Goal: Transaction & Acquisition: Purchase product/service

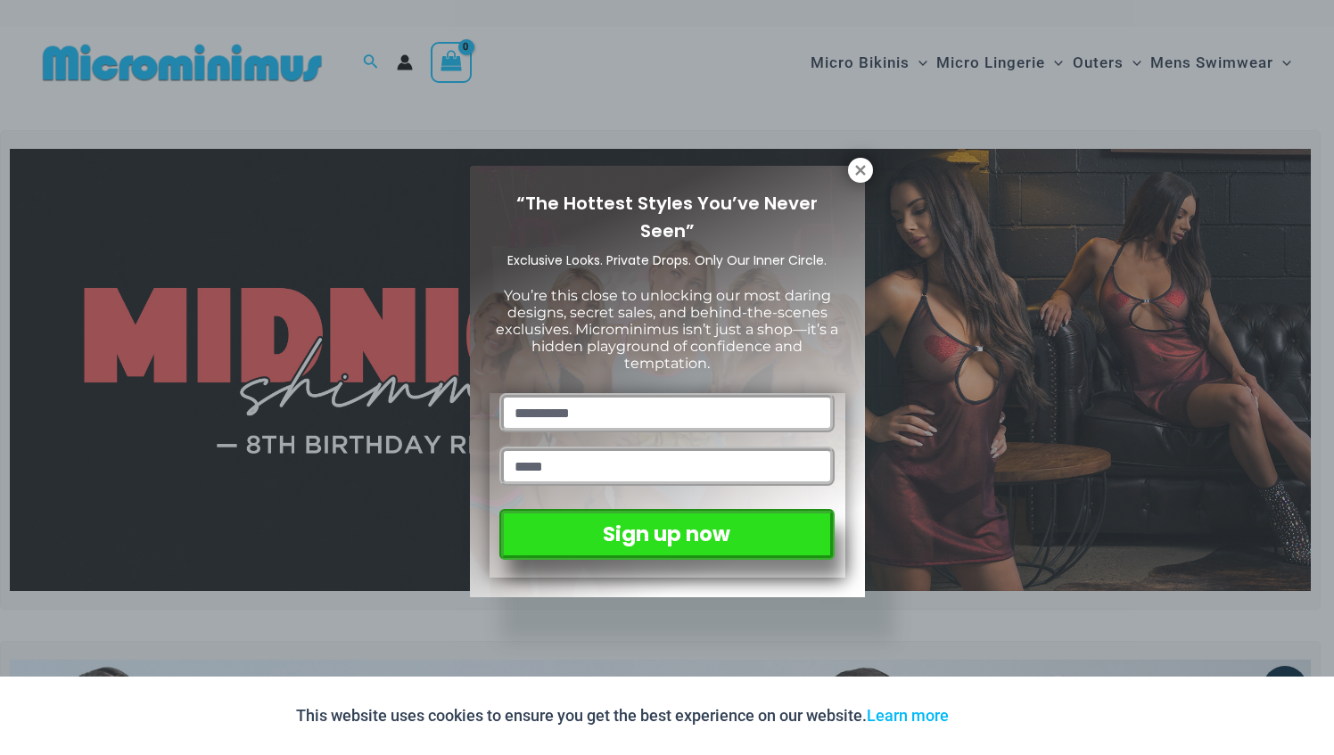
drag, startPoint x: 1327, startPoint y: 43, endPoint x: 1333, endPoint y: 67, distance: 24.9
click at [869, 170] on button at bounding box center [860, 170] width 25 height 25
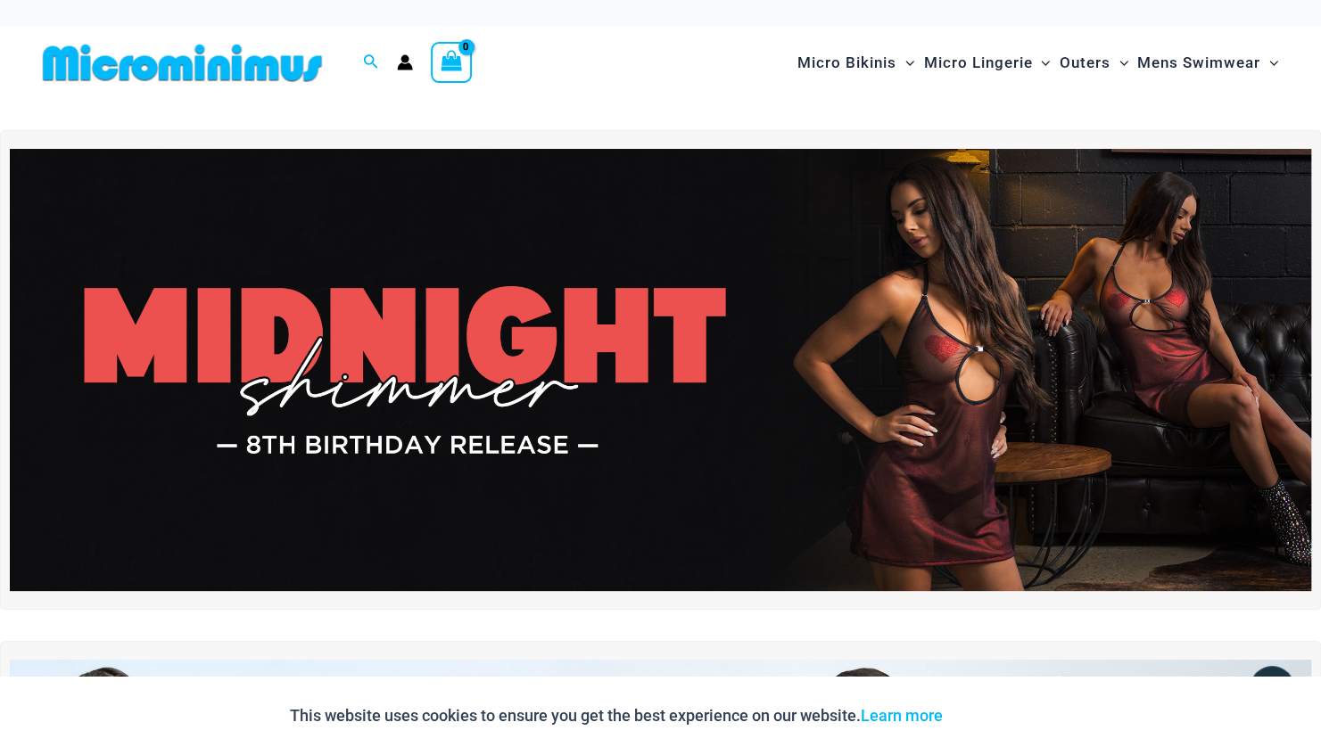
click at [614, 230] on img at bounding box center [660, 370] width 1301 height 442
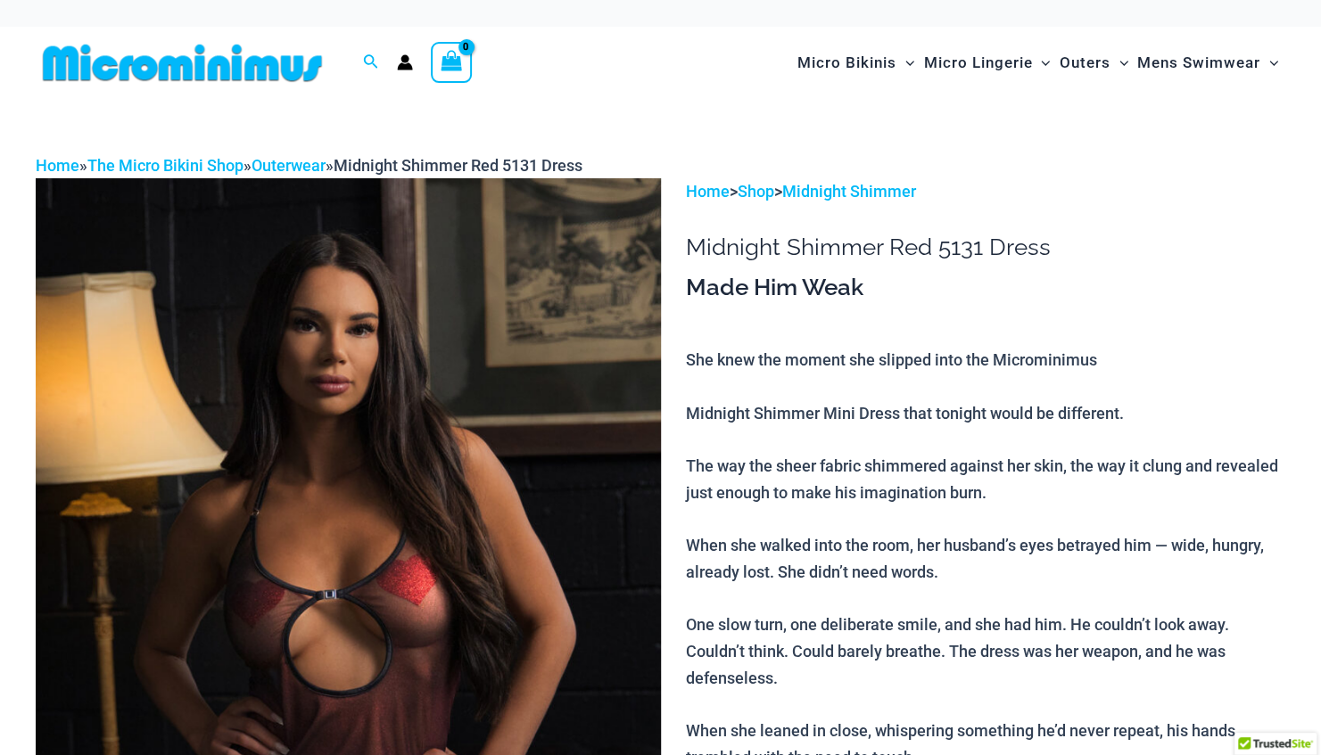
click at [482, 353] on img at bounding box center [348, 646] width 625 height 937
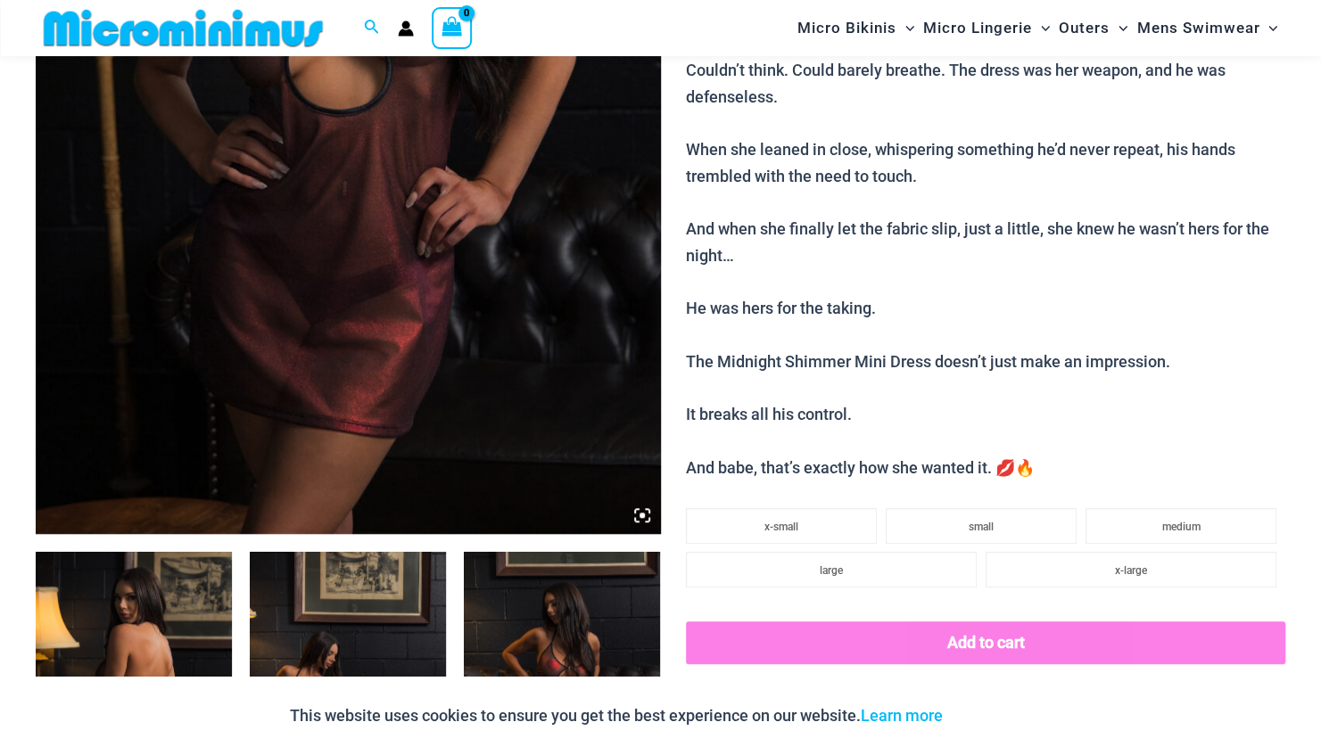
scroll to position [653, 0]
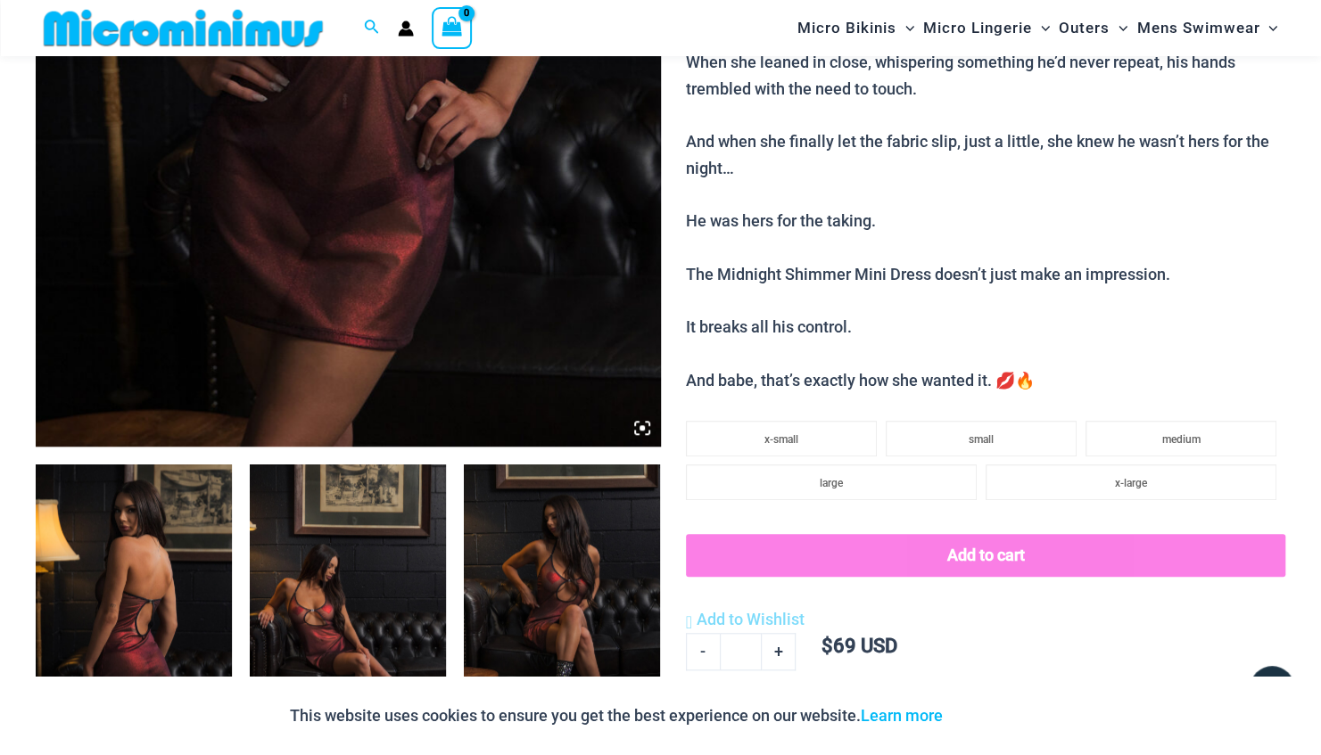
click at [158, 555] on img at bounding box center [134, 612] width 196 height 294
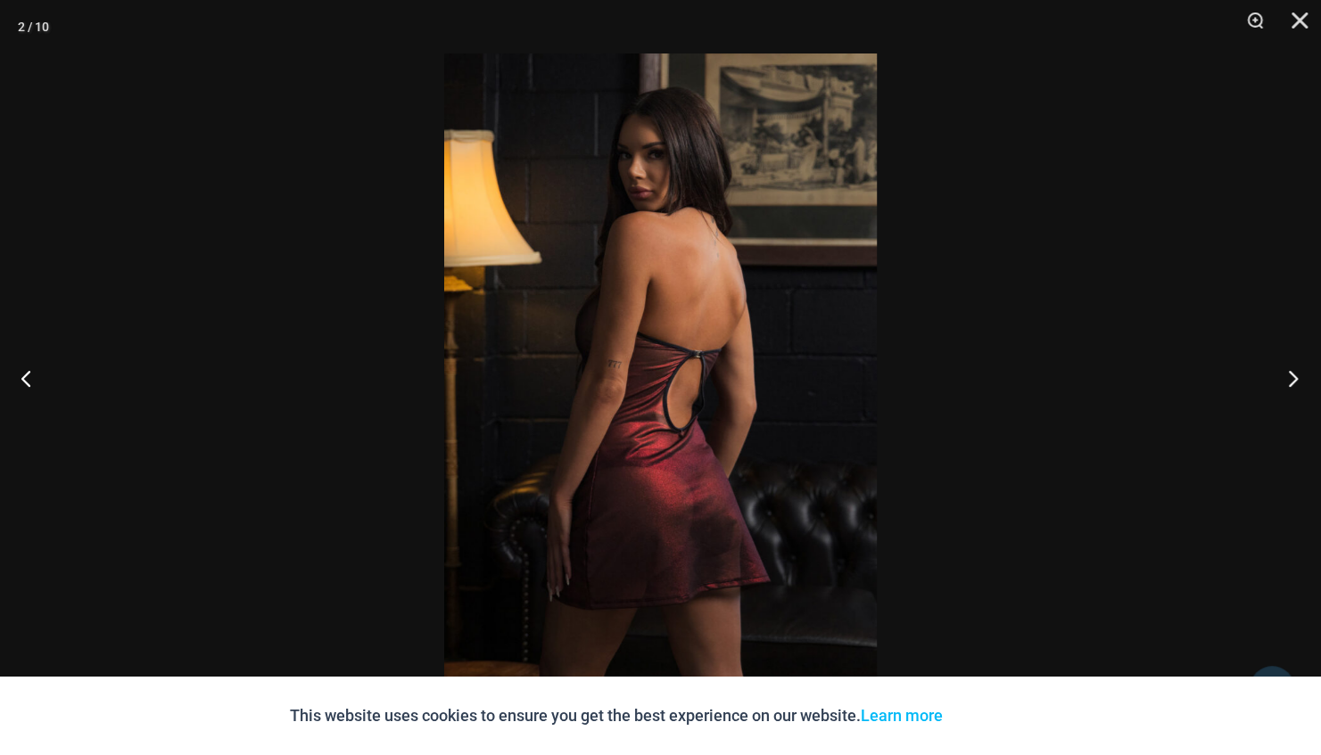
click at [1294, 385] on button "Next" at bounding box center [1287, 378] width 67 height 89
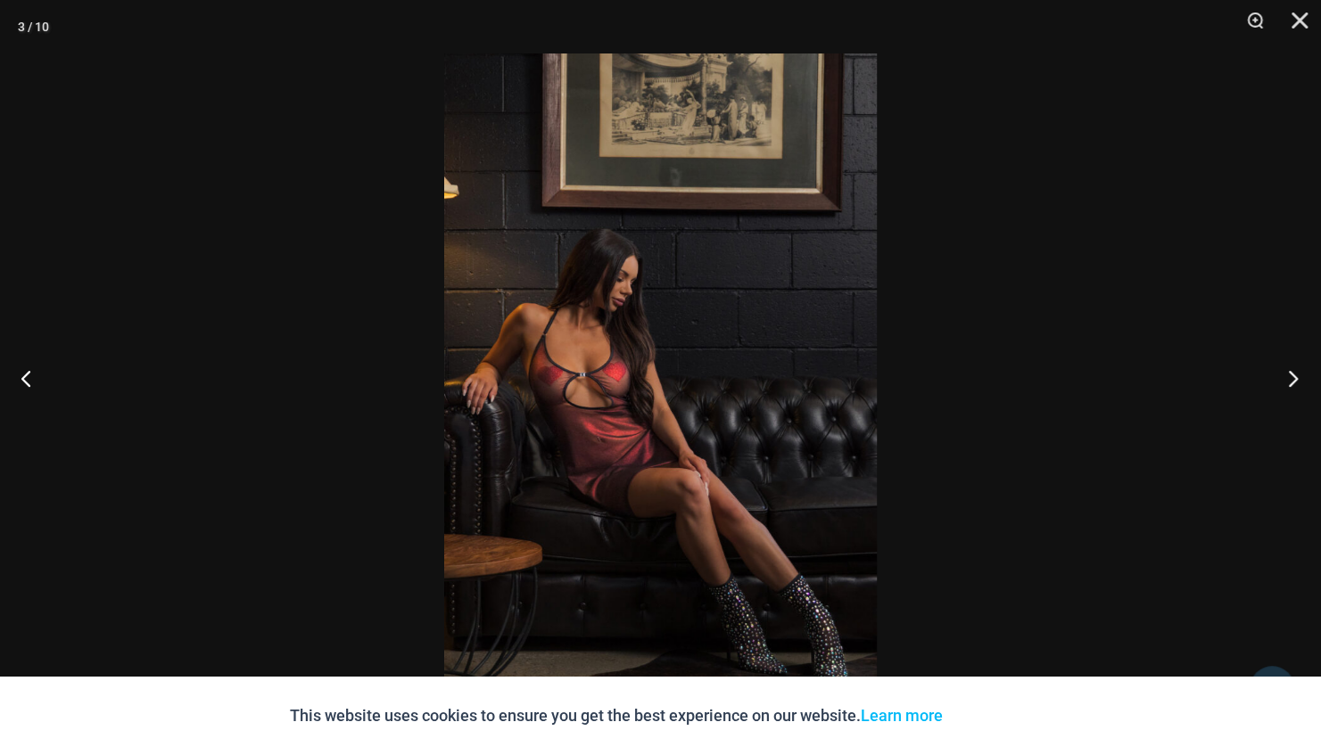
click at [1294, 385] on button "Next" at bounding box center [1287, 378] width 67 height 89
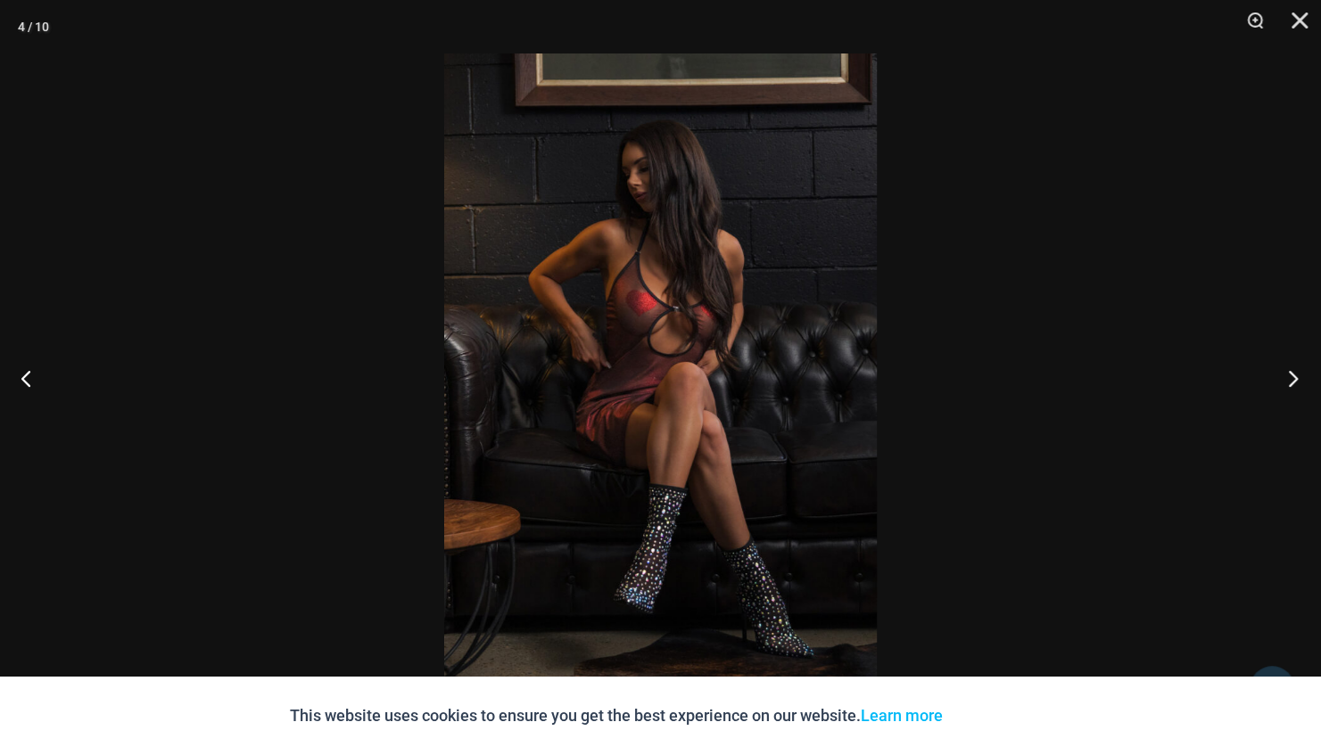
click at [1294, 385] on button "Next" at bounding box center [1287, 378] width 67 height 89
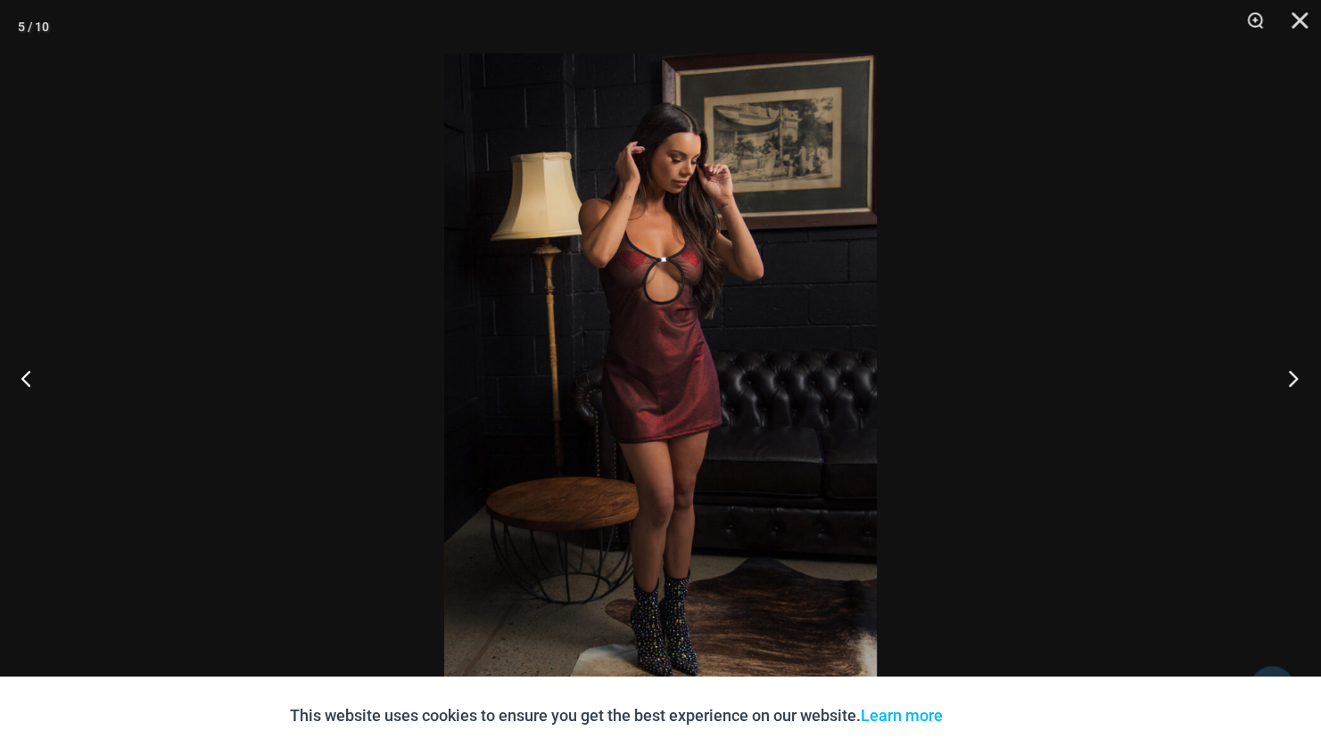
click at [1294, 385] on button "Next" at bounding box center [1287, 378] width 67 height 89
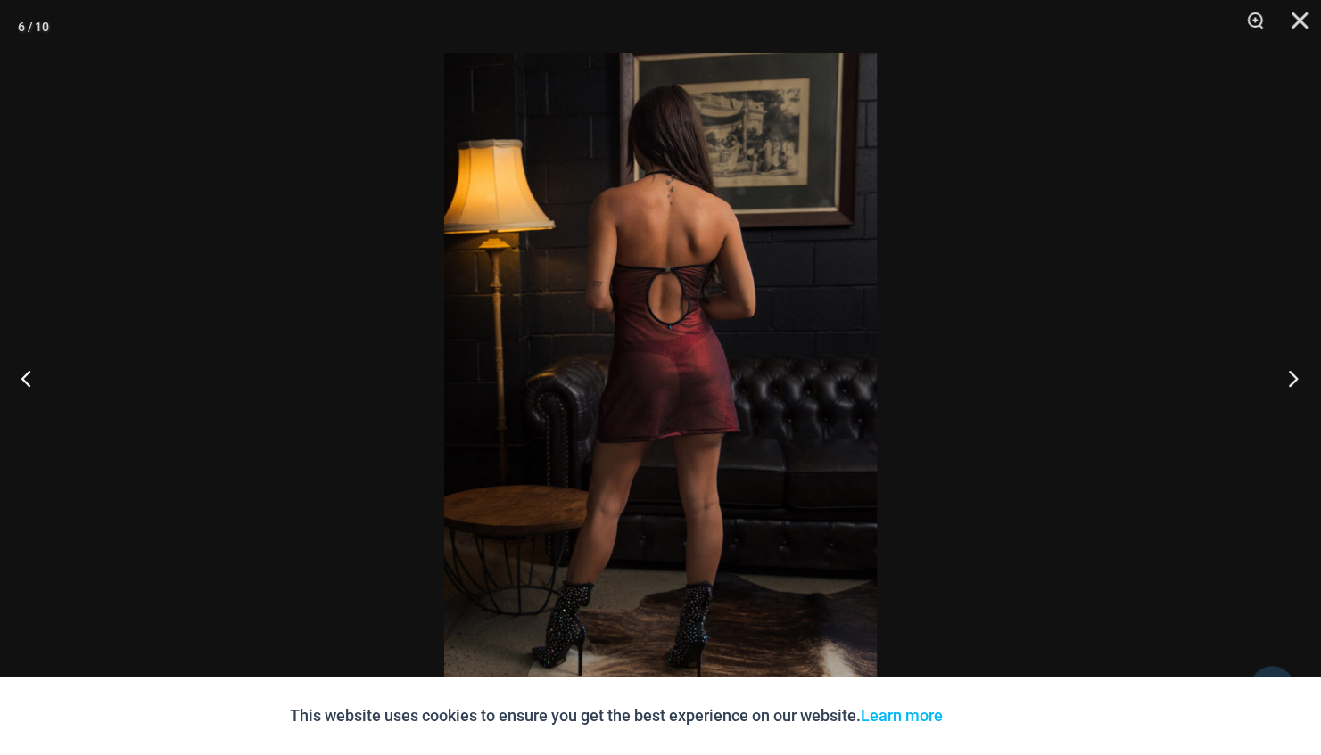
click at [1294, 385] on button "Next" at bounding box center [1287, 378] width 67 height 89
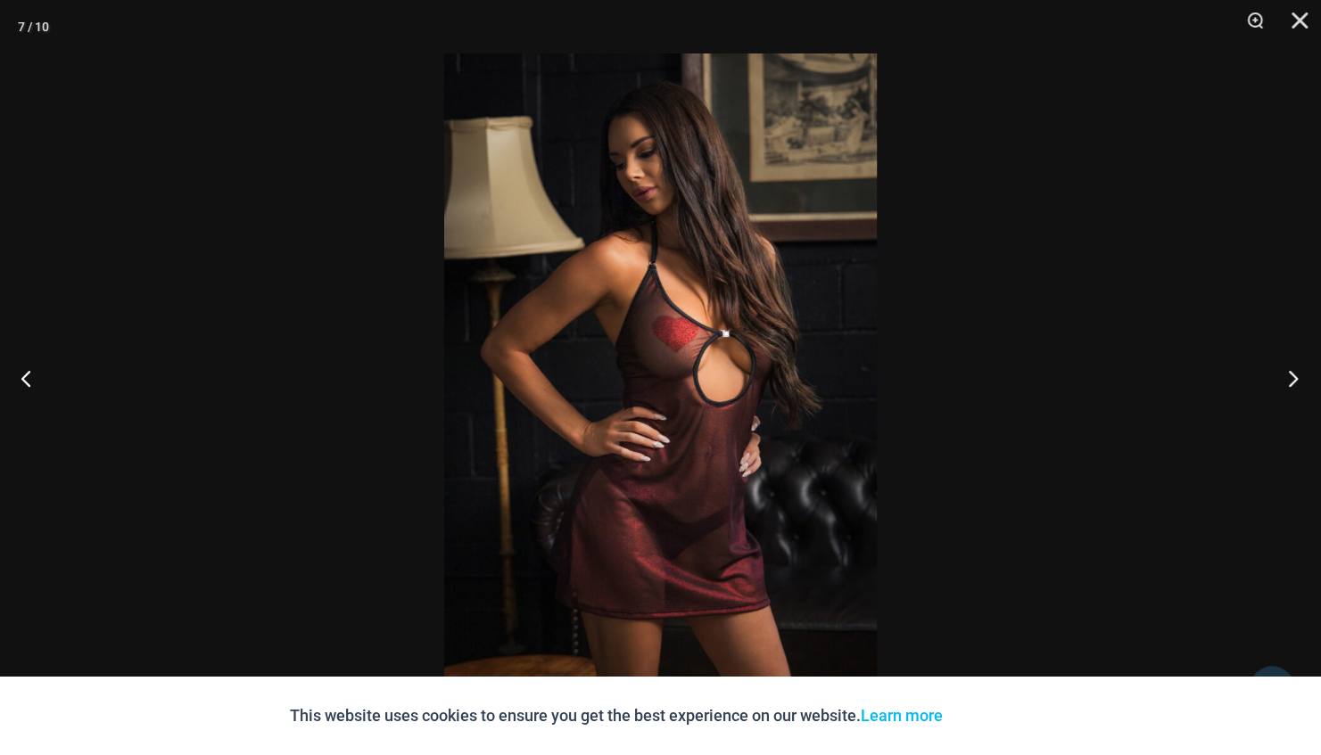
click at [1294, 385] on button "Next" at bounding box center [1287, 378] width 67 height 89
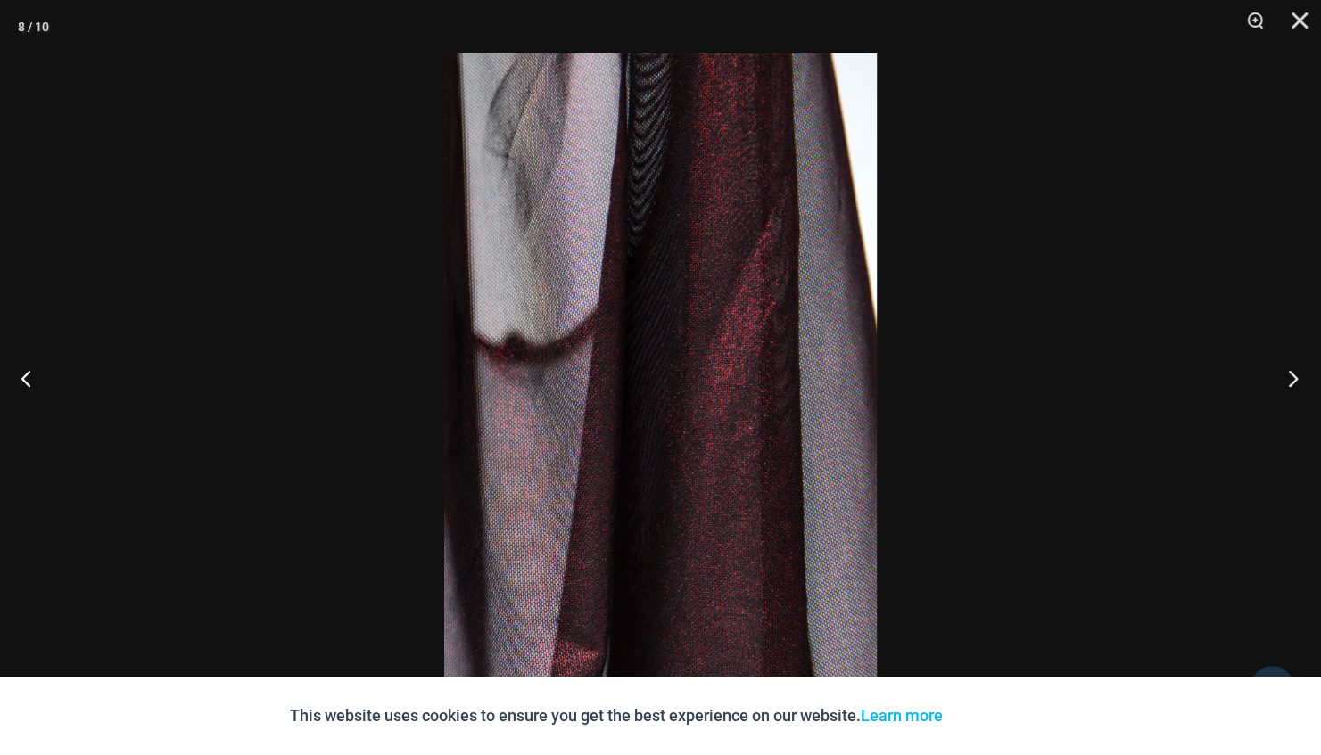
click at [1294, 385] on button "Next" at bounding box center [1287, 378] width 67 height 89
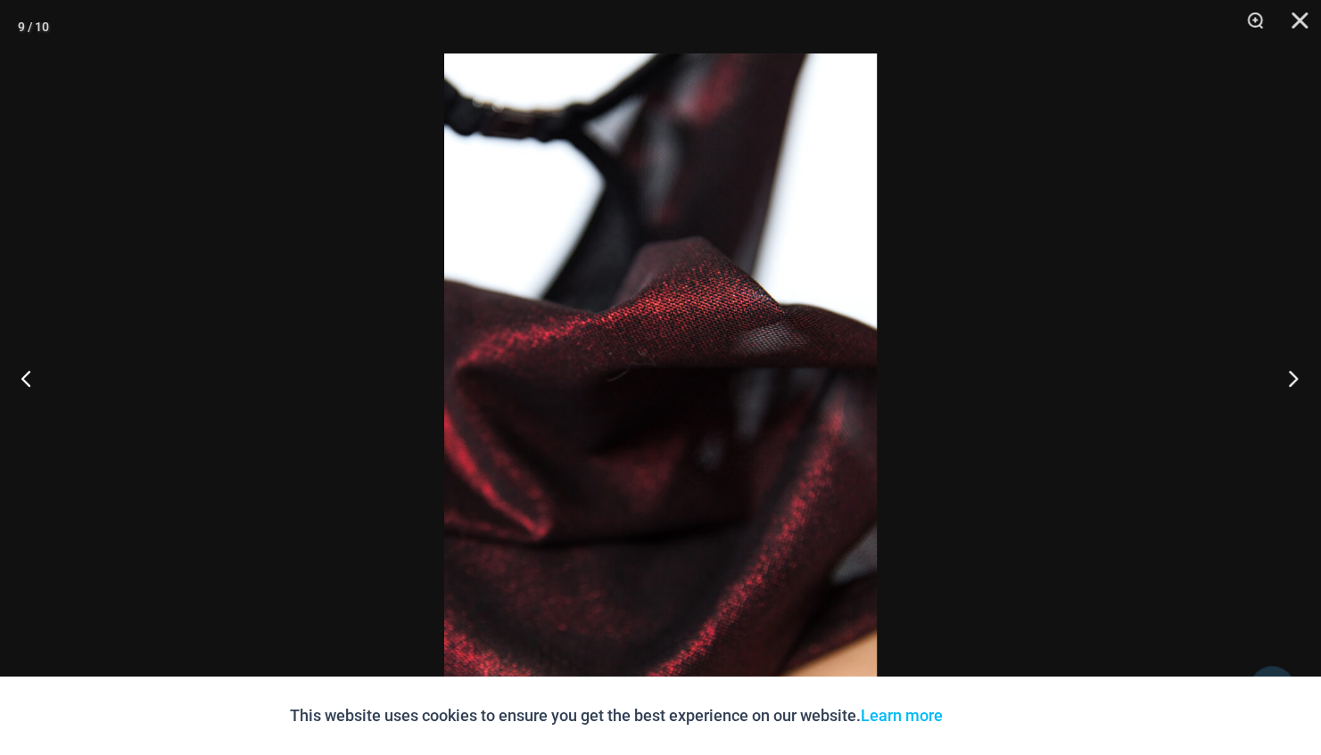
click at [1294, 385] on button "Next" at bounding box center [1287, 378] width 67 height 89
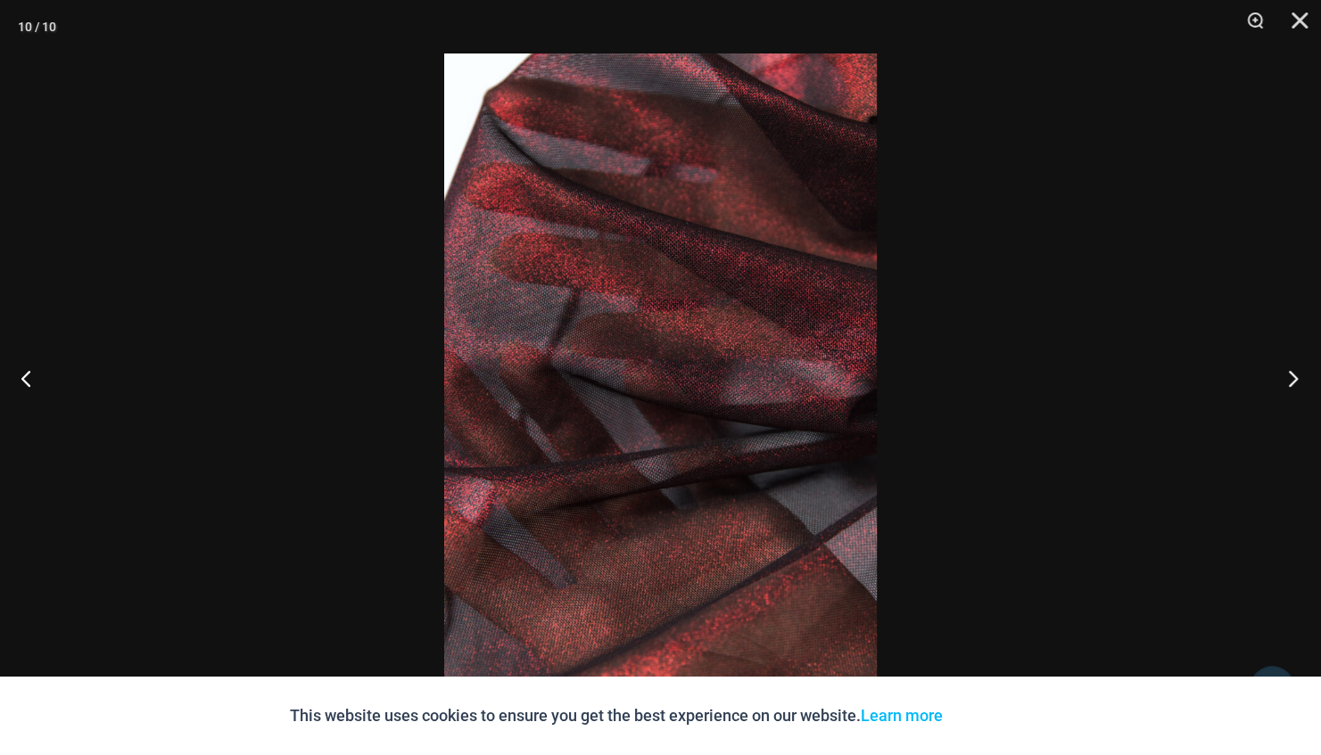
click at [1294, 385] on button "Next" at bounding box center [1287, 378] width 67 height 89
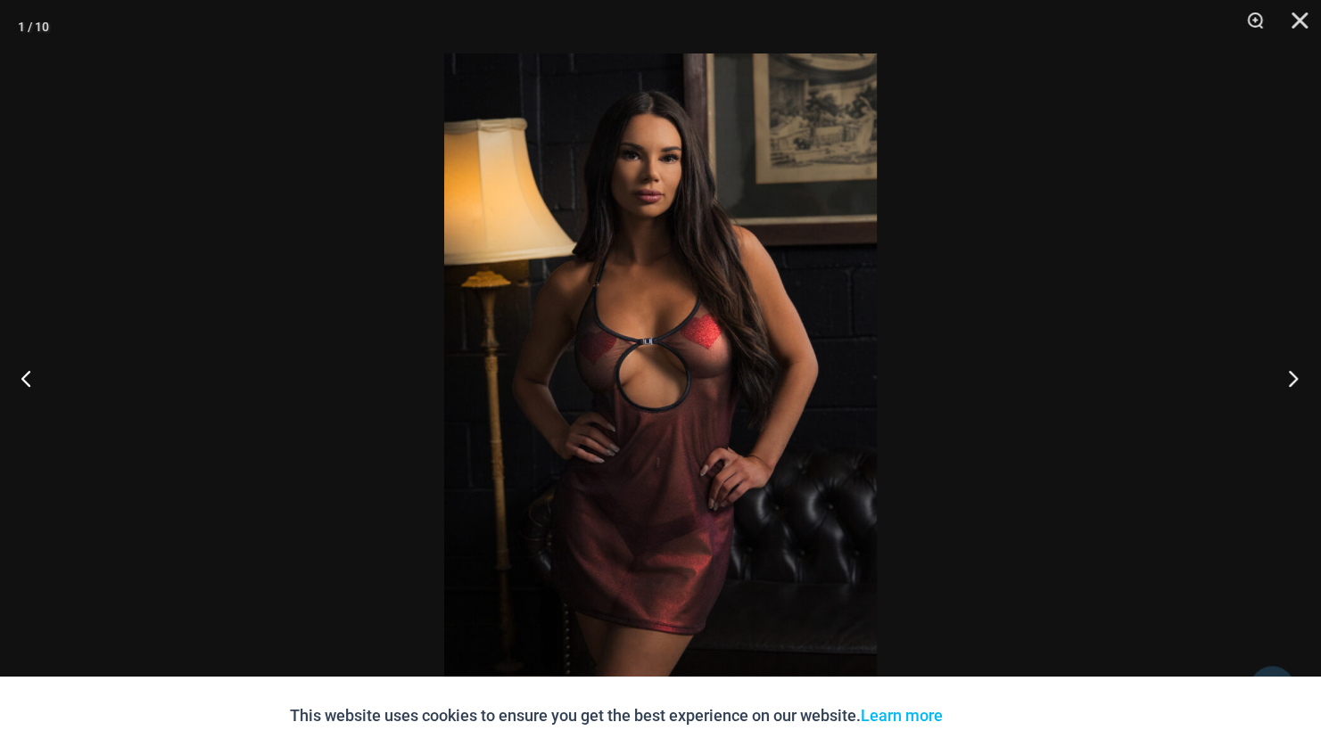
click at [1294, 385] on button "Next" at bounding box center [1287, 378] width 67 height 89
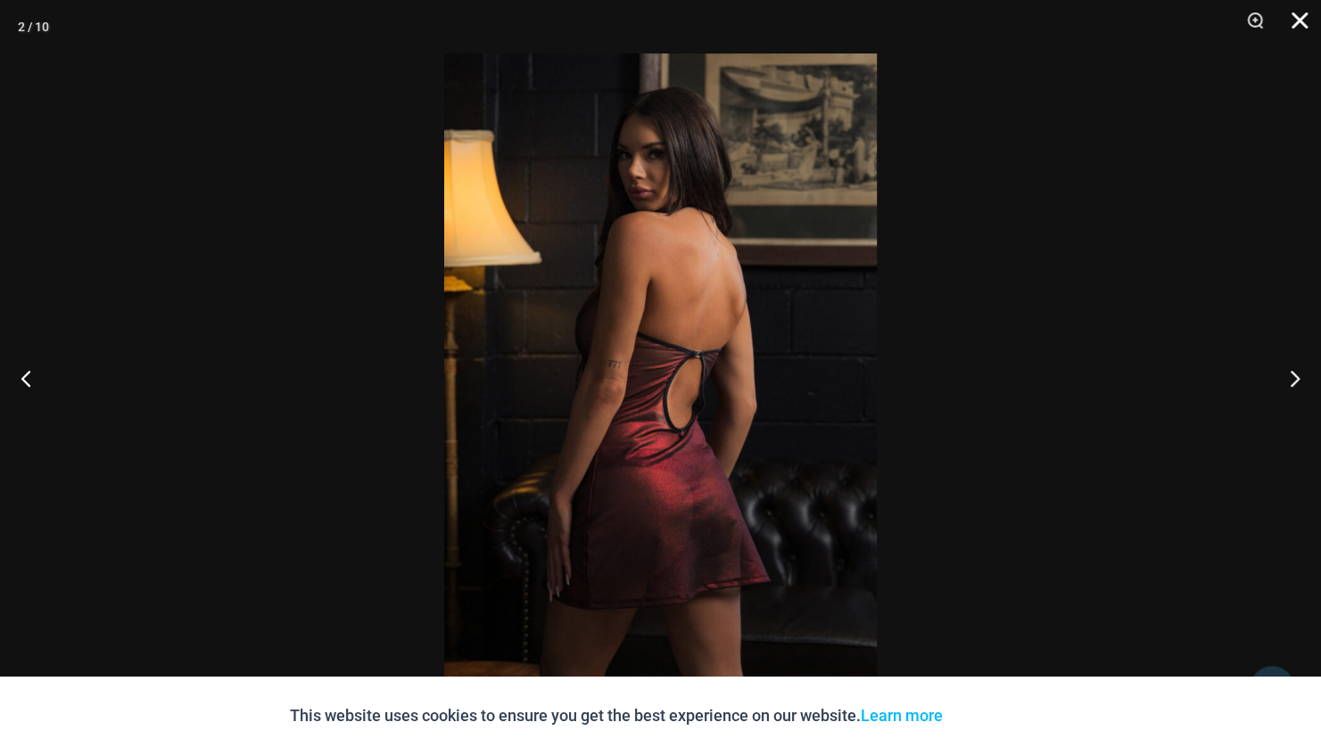
click at [1301, 22] on button "Close" at bounding box center [1293, 27] width 45 height 54
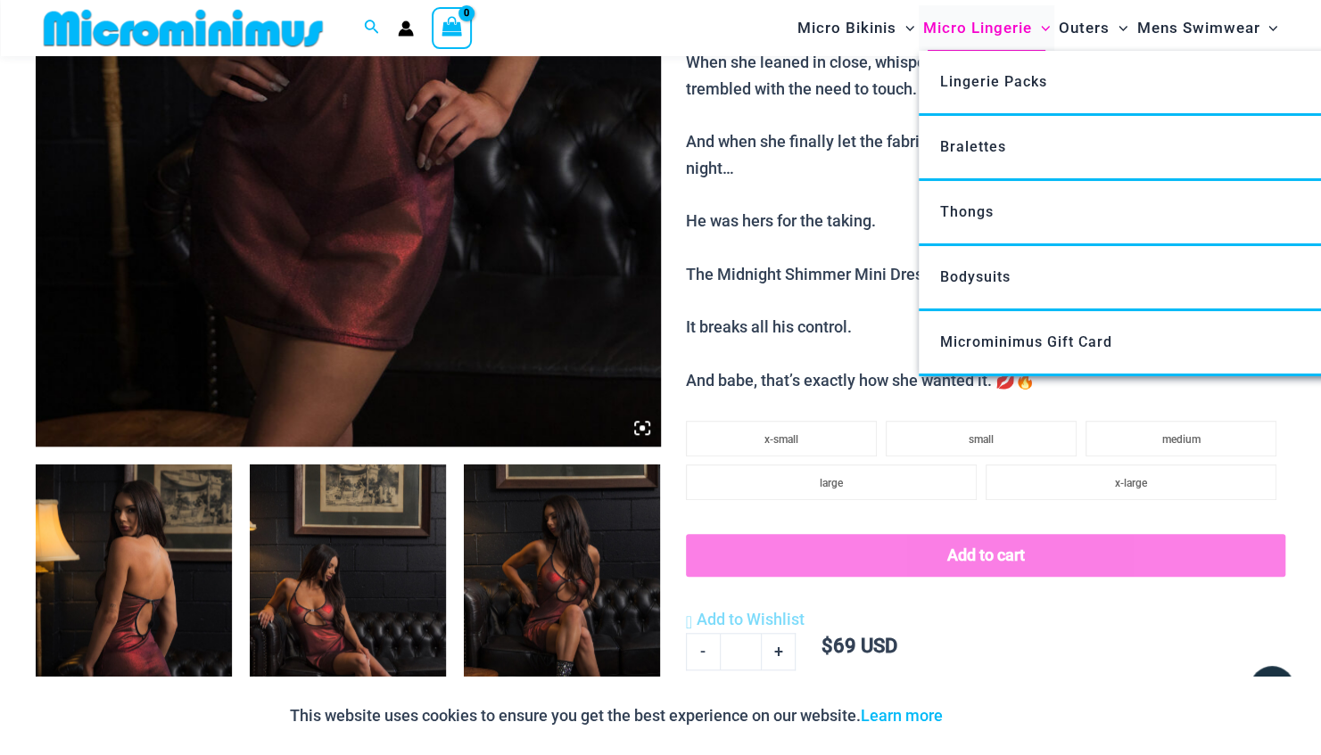
click at [944, 34] on span "Micro Lingerie" at bounding box center [977, 27] width 109 height 45
